Goal: Information Seeking & Learning: Find specific fact

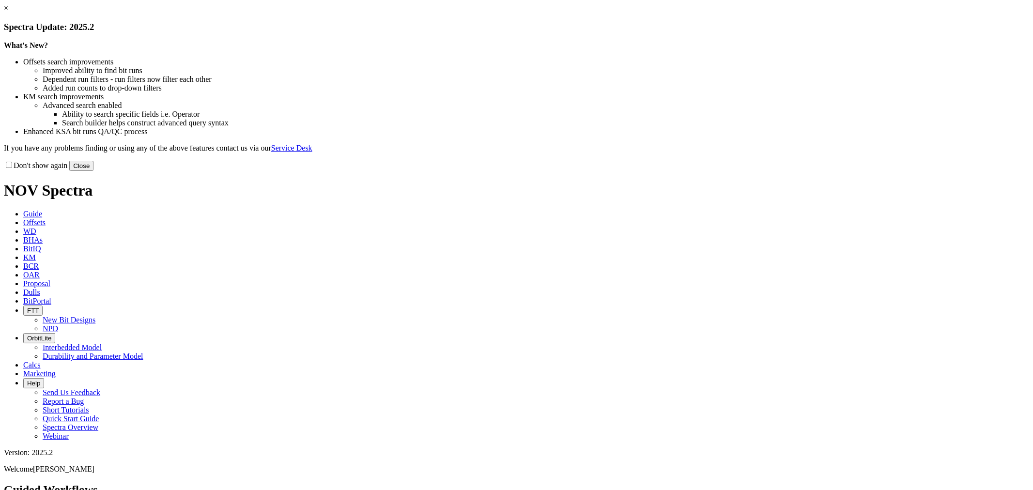
click at [93, 171] on button "Close" at bounding box center [81, 166] width 24 height 10
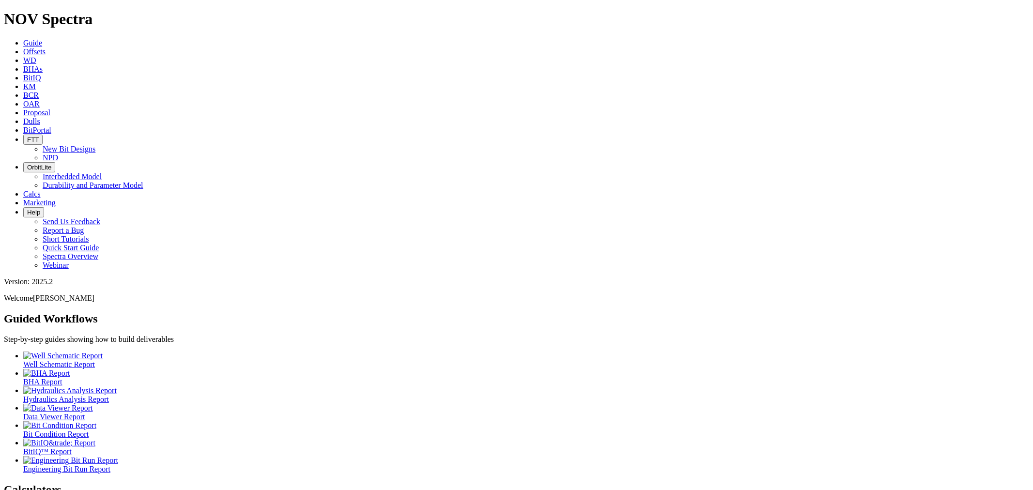
click at [40, 117] on span "Dulls" at bounding box center [31, 121] width 17 height 8
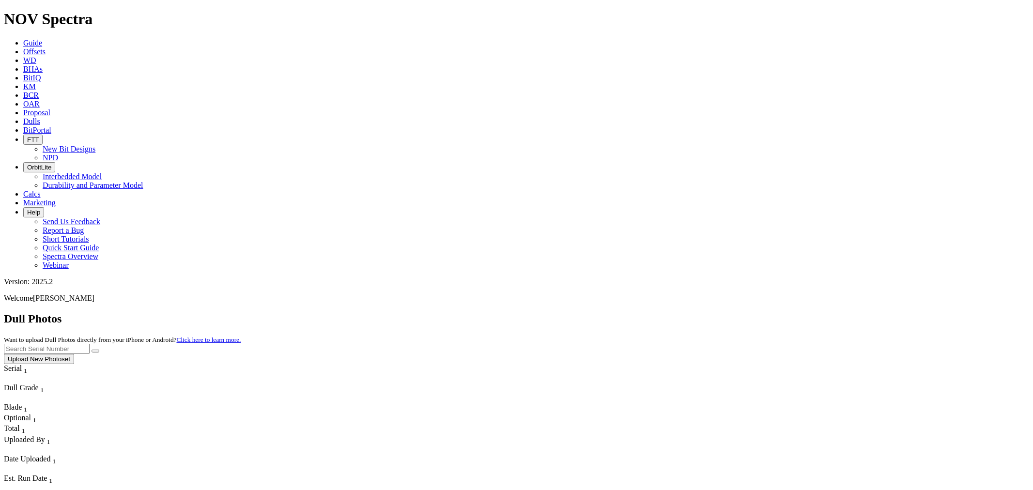
click at [90, 344] on input "text" at bounding box center [47, 349] width 86 height 10
click at [92, 350] on button "submit" at bounding box center [96, 351] width 8 height 3
drag, startPoint x: 834, startPoint y: 43, endPoint x: 749, endPoint y: 47, distance: 84.9
click at [749, 312] on div "Dull Photos Want to upload Dull Photos directly from your iPhone or Android? Cl…" at bounding box center [516, 338] width 1025 height 52
click at [92, 350] on button "submit" at bounding box center [96, 351] width 8 height 3
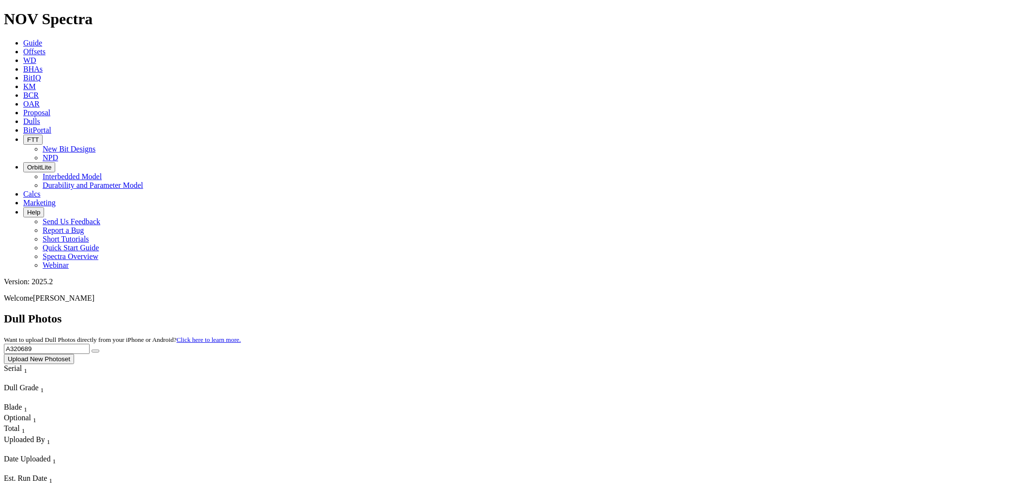
click at [90, 344] on input "A320689" at bounding box center [47, 349] width 86 height 10
drag, startPoint x: 850, startPoint y: 44, endPoint x: 756, endPoint y: 33, distance: 94.6
click at [756, 312] on div "Dull Photos Want to upload Dull Photos directly from your iPhone or Android? Cl…" at bounding box center [516, 338] width 1025 height 52
type input "A321243"
click at [92, 350] on button "submit" at bounding box center [96, 351] width 8 height 3
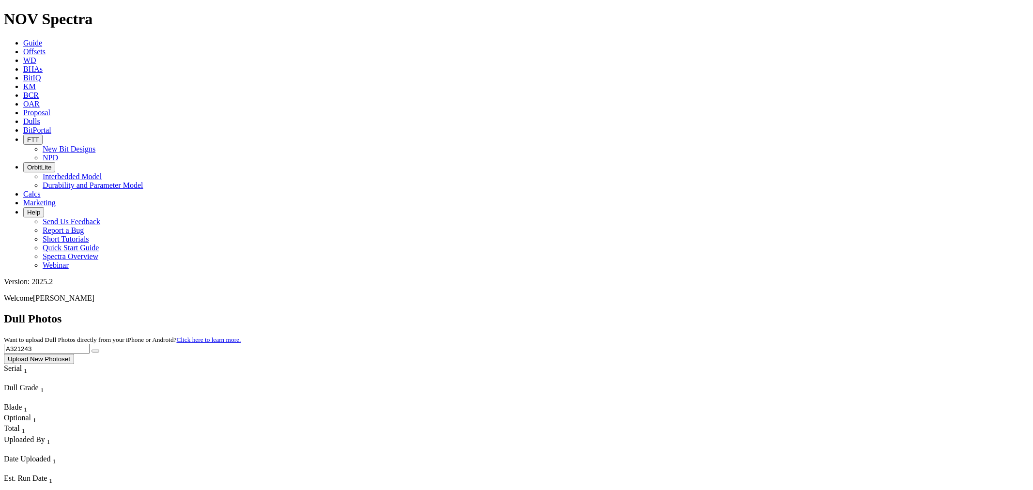
click at [92, 350] on button "submit" at bounding box center [96, 351] width 8 height 3
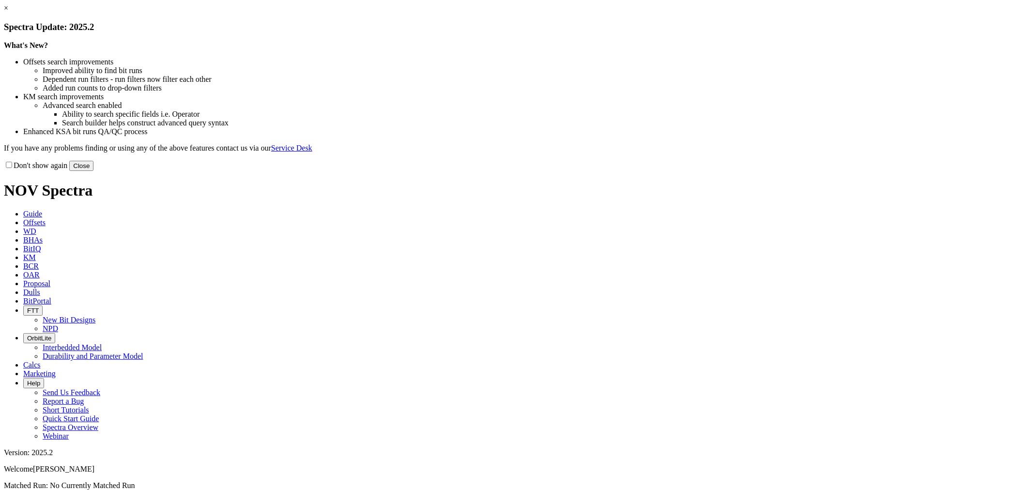
click at [93, 171] on button "Close" at bounding box center [81, 166] width 24 height 10
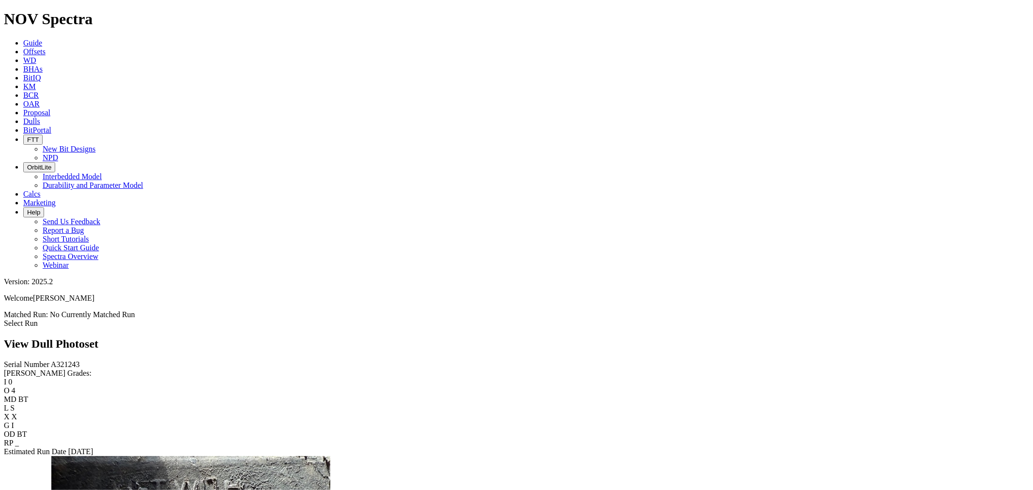
click at [40, 117] on link "Dulls" at bounding box center [31, 121] width 17 height 8
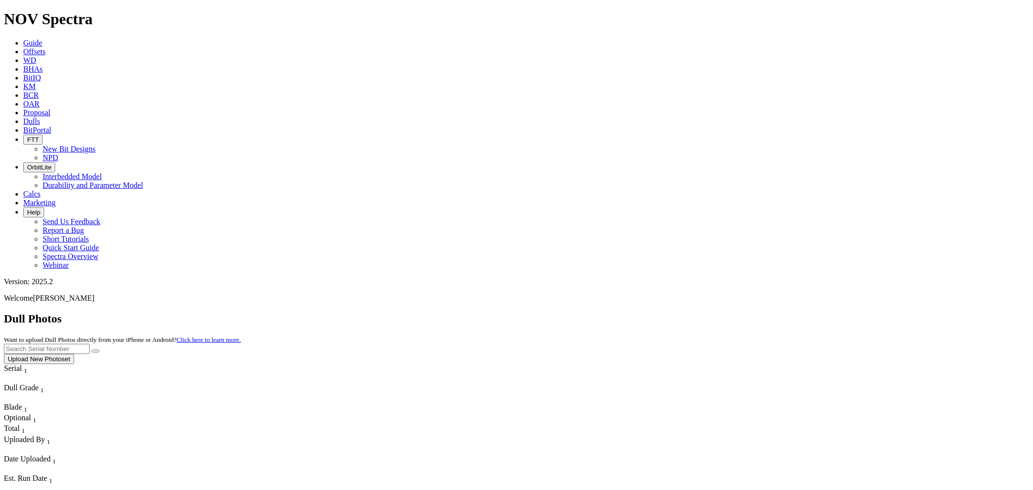
click at [90, 344] on input "text" at bounding box center [47, 349] width 86 height 10
click at [92, 350] on button "submit" at bounding box center [96, 351] width 8 height 3
click at [90, 344] on input "A20981" at bounding box center [47, 349] width 86 height 10
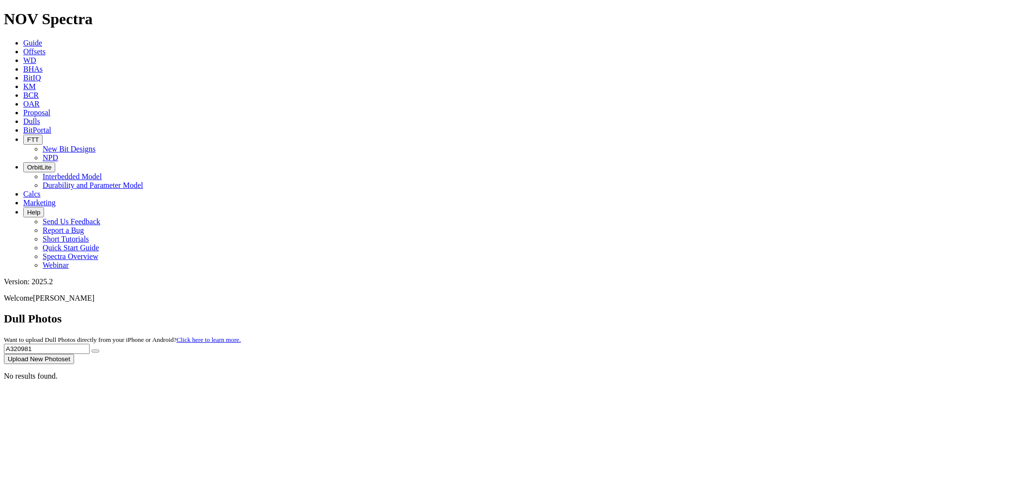
click at [92, 350] on button "submit" at bounding box center [96, 351] width 8 height 3
drag, startPoint x: 838, startPoint y: 40, endPoint x: 705, endPoint y: 35, distance: 133.3
click at [705, 312] on div "Dull Photos Want to upload Dull Photos directly from your iPhone or Android? Cl…" at bounding box center [516, 338] width 1025 height 52
type input "A316943"
click at [92, 350] on button "submit" at bounding box center [96, 351] width 8 height 3
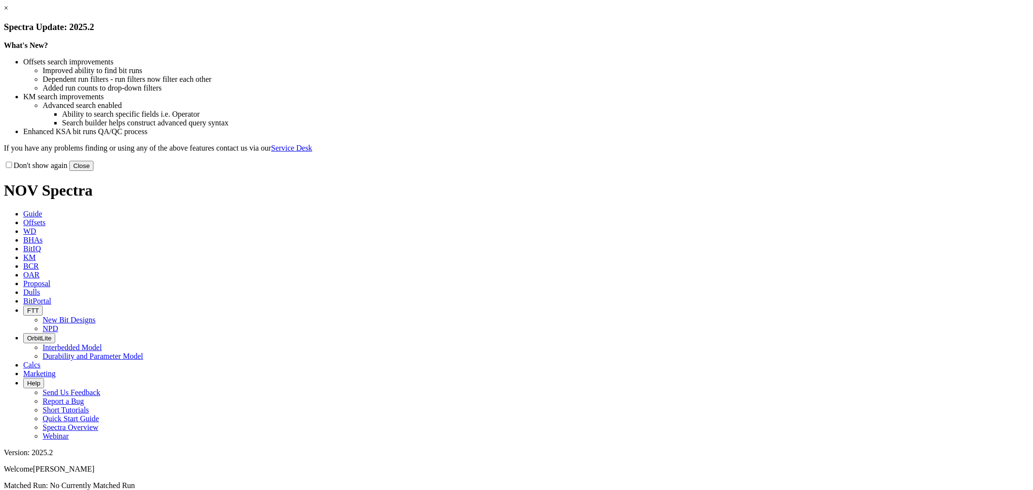
drag, startPoint x: 696, startPoint y: 259, endPoint x: 706, endPoint y: 260, distance: 9.3
